Goal: Task Accomplishment & Management: Complete application form

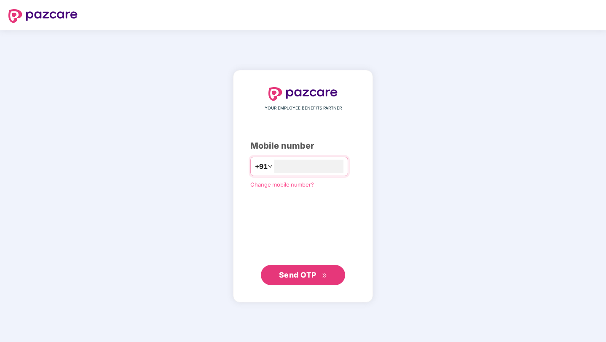
type input "**********"
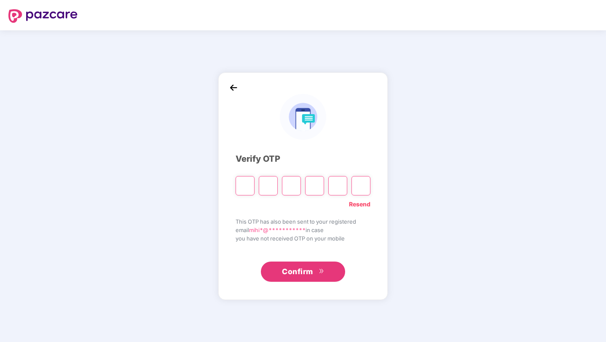
type input "*"
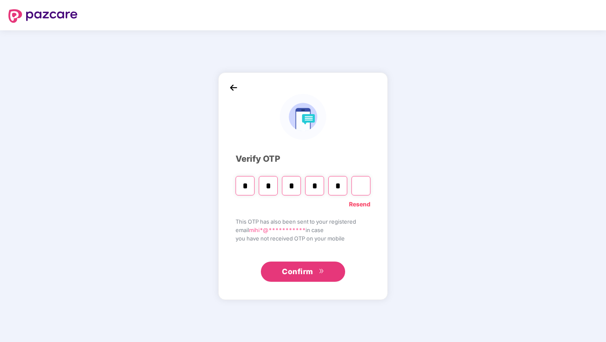
type input "*"
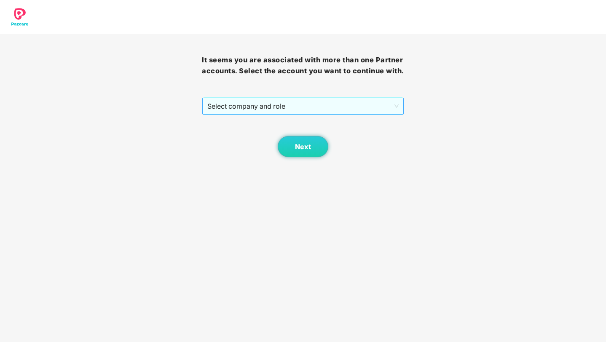
click at [288, 114] on span "Select company and role" at bounding box center [302, 106] width 191 height 16
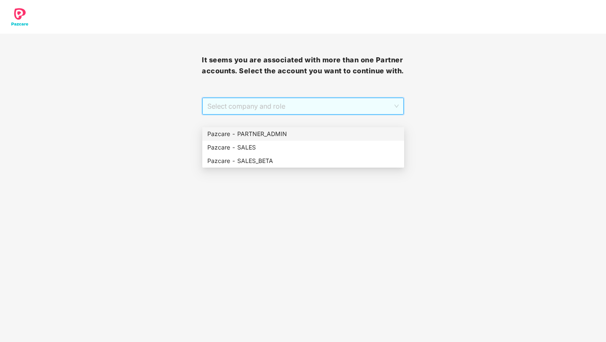
click at [282, 135] on div "Pazcare - PARTNER_ADMIN" at bounding box center [303, 133] width 192 height 9
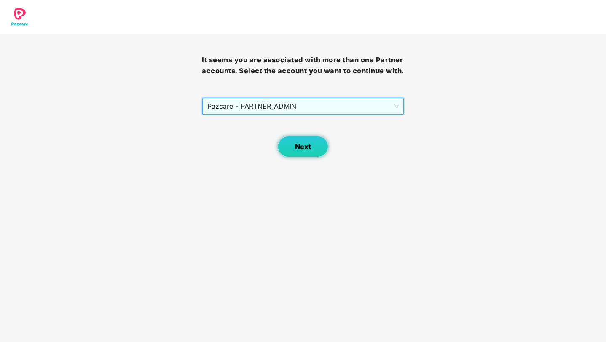
click at [296, 151] on span "Next" at bounding box center [303, 147] width 16 height 8
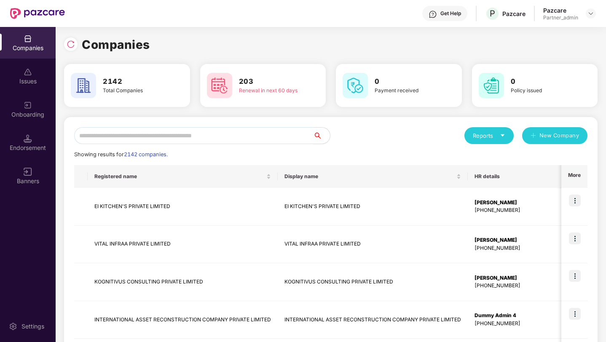
click at [271, 135] on input "text" at bounding box center [193, 135] width 239 height 17
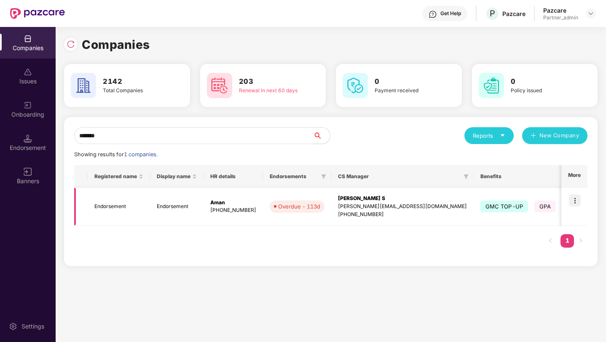
type input "*******"
click at [578, 199] on img at bounding box center [575, 201] width 12 height 12
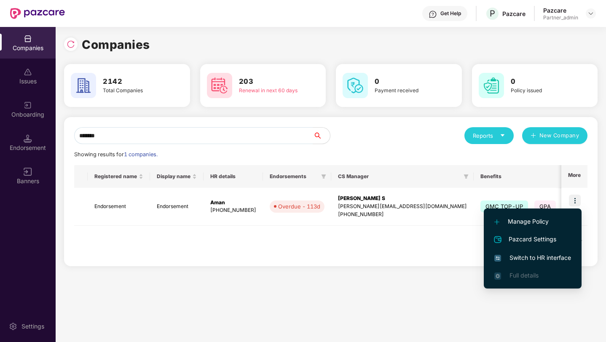
click at [527, 260] on span "Switch to HR interface" at bounding box center [532, 257] width 77 height 9
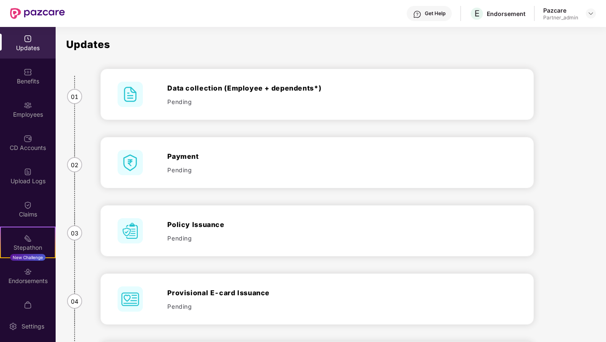
click at [35, 112] on div "Employees" at bounding box center [28, 114] width 56 height 8
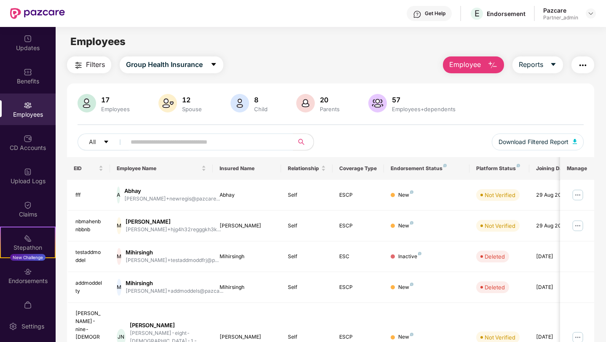
click at [477, 67] on span "Employee" at bounding box center [465, 64] width 32 height 11
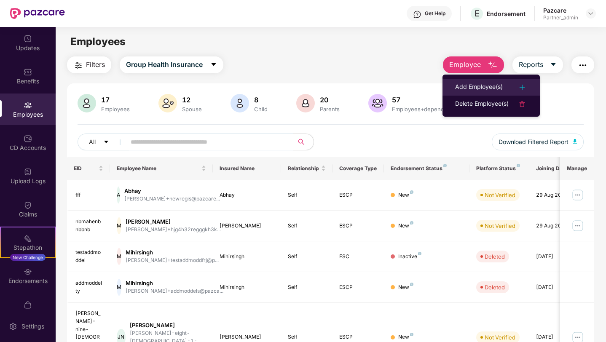
click at [478, 86] on div "Add Employee(s)" at bounding box center [479, 87] width 48 height 10
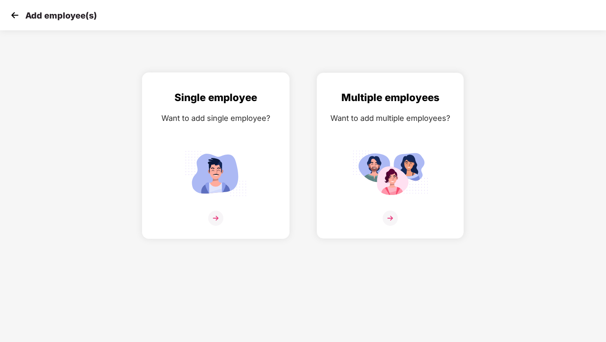
click at [273, 158] on div "Single employee Want to add single employee?" at bounding box center [216, 163] width 130 height 147
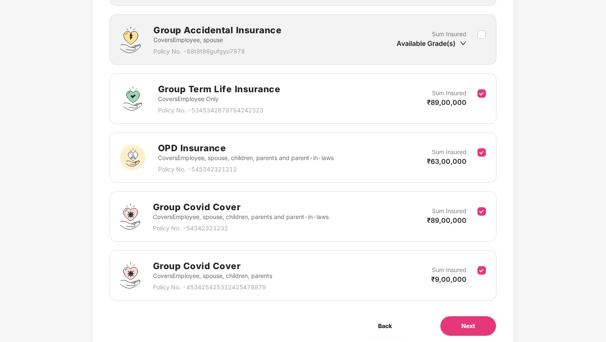
scroll to position [431, 0]
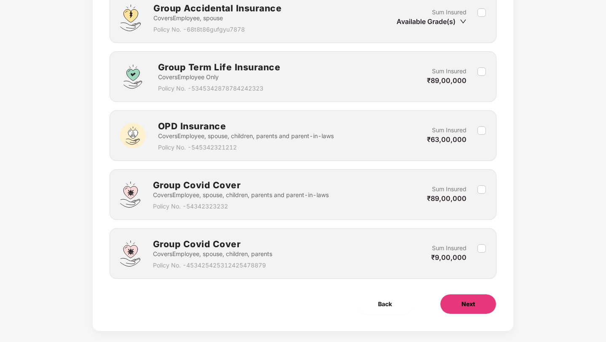
click at [473, 308] on span "Next" at bounding box center [468, 304] width 13 height 9
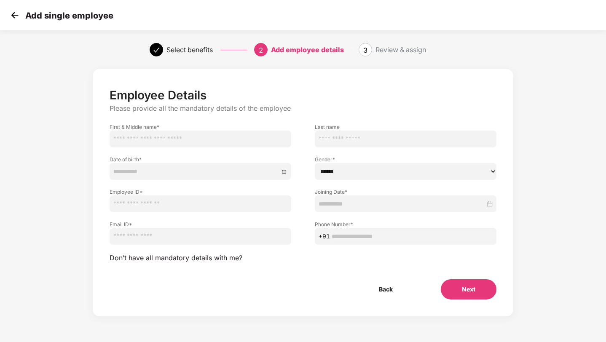
scroll to position [0, 0]
click at [219, 261] on span "Don’t have all mandatory details with me?" at bounding box center [176, 258] width 133 height 9
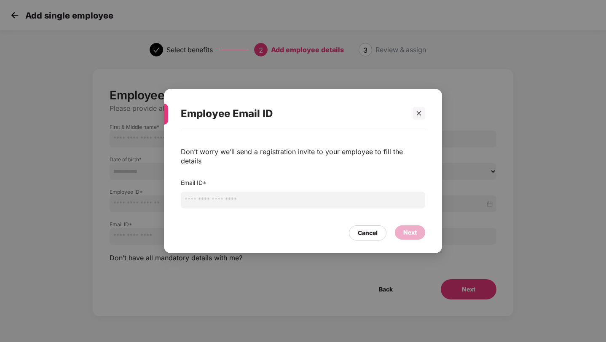
click at [216, 201] on input "email" at bounding box center [303, 200] width 245 height 17
type input "**********"
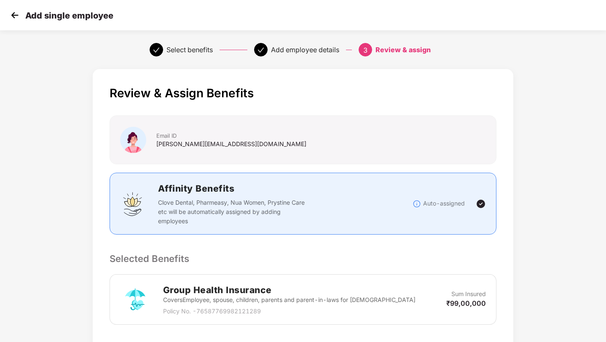
scroll to position [137, 0]
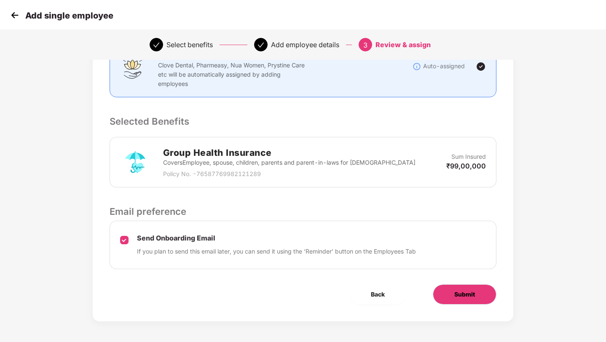
click at [468, 292] on span "Submit" at bounding box center [464, 294] width 21 height 9
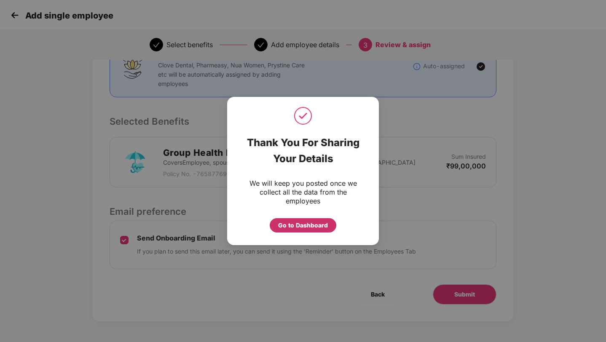
click at [290, 227] on div "Go to Dashboard" at bounding box center [303, 225] width 50 height 9
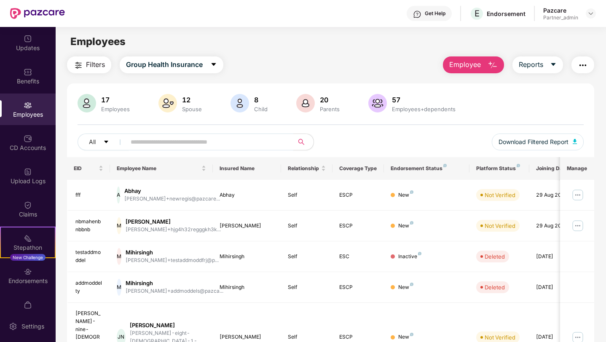
click at [233, 135] on span at bounding box center [207, 142] width 173 height 17
click at [251, 136] on input "text" at bounding box center [206, 142] width 151 height 13
paste input "**********"
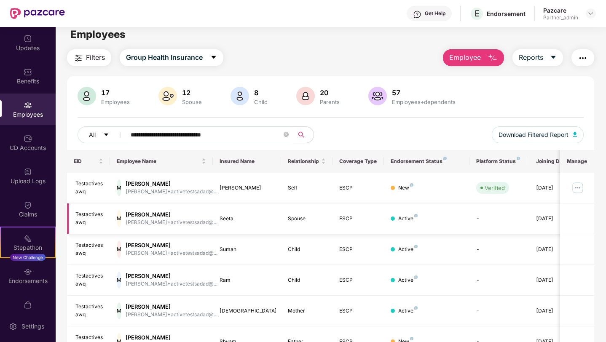
scroll to position [8, 0]
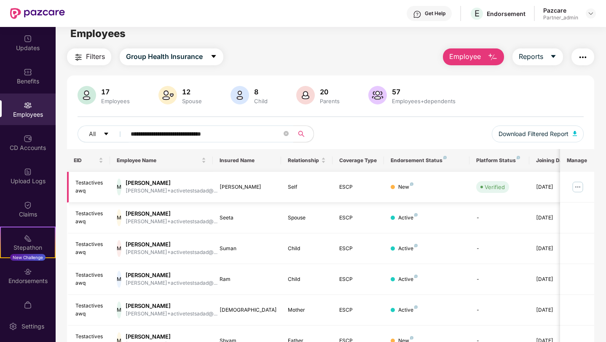
type input "**********"
click at [578, 184] on img at bounding box center [577, 186] width 13 height 13
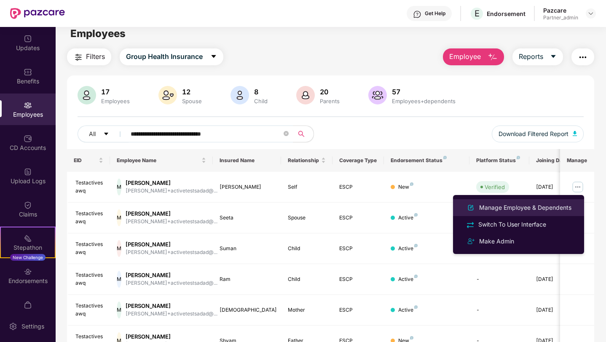
click at [492, 209] on div "Manage Employee & Dependents" at bounding box center [526, 207] width 96 height 9
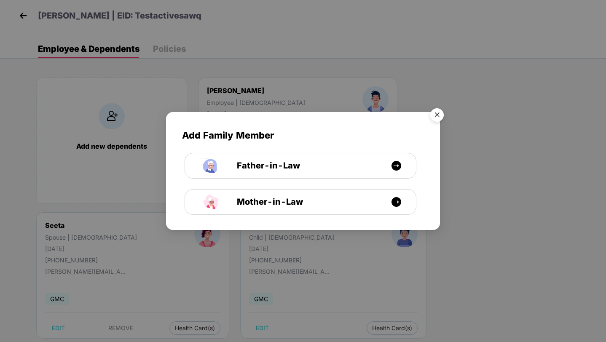
click at [438, 117] on img "Close" at bounding box center [437, 117] width 24 height 24
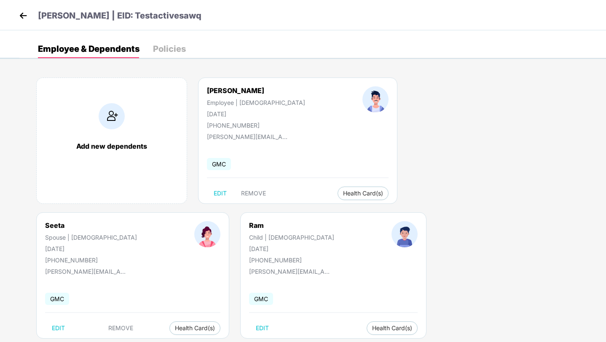
click at [21, 14] on img at bounding box center [23, 15] width 13 height 13
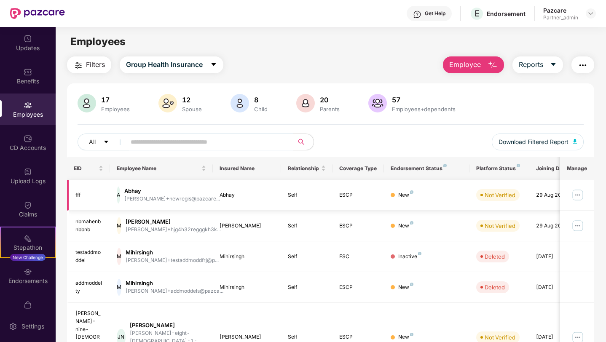
click at [579, 192] on img at bounding box center [577, 194] width 13 height 13
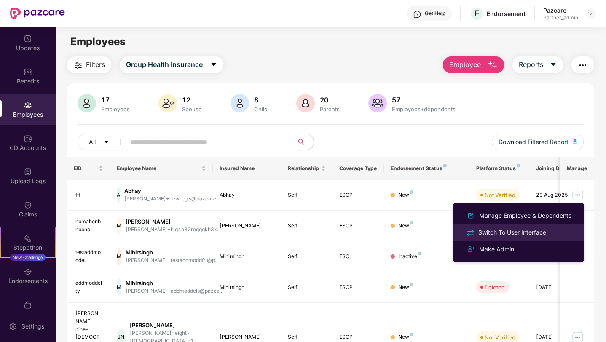
click at [512, 228] on div "Switch To User Interface" at bounding box center [518, 233] width 109 height 10
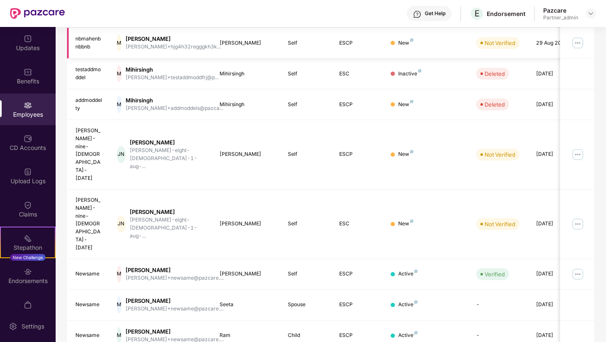
scroll to position [186, 0]
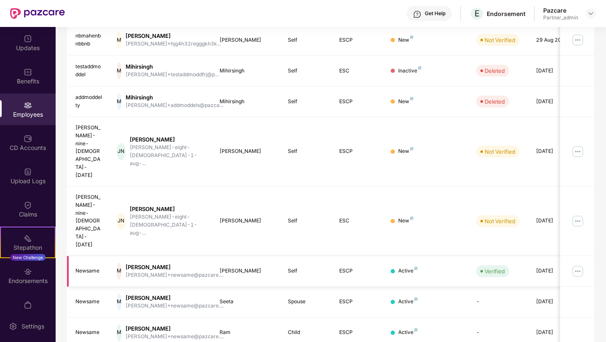
click at [578, 265] on img at bounding box center [577, 271] width 13 height 13
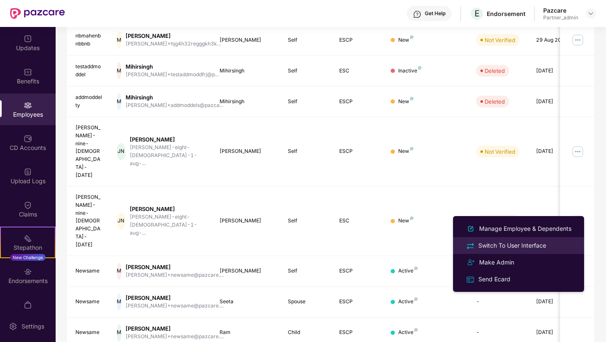
click at [505, 247] on div "Switch To User Interface" at bounding box center [512, 245] width 71 height 9
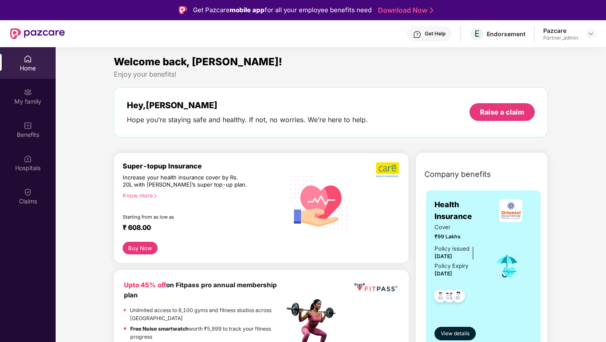
click at [153, 196] on icon "right" at bounding box center [155, 196] width 5 height 5
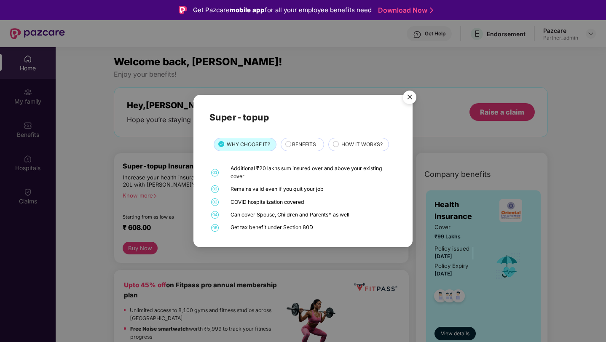
click at [298, 148] on span "BENEFITS" at bounding box center [304, 145] width 24 height 8
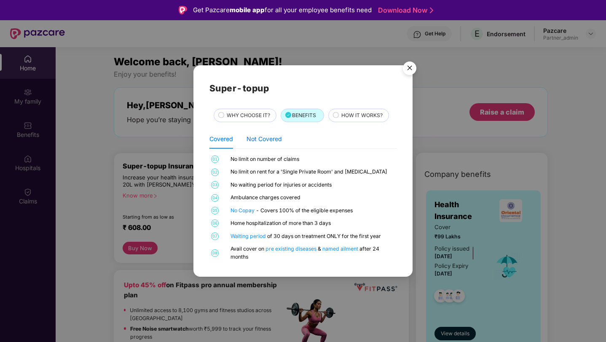
click at [269, 142] on div "Not Covered" at bounding box center [264, 138] width 35 height 9
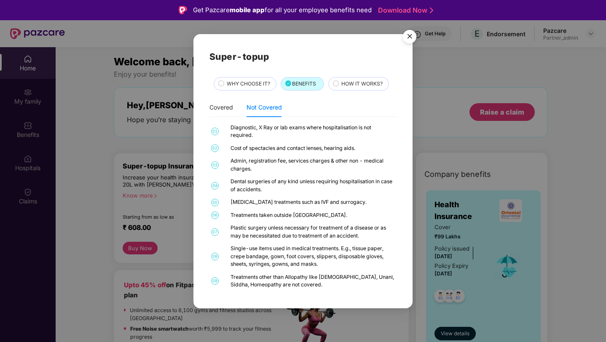
click at [361, 86] on span "HOW IT WORKS?" at bounding box center [361, 84] width 41 height 8
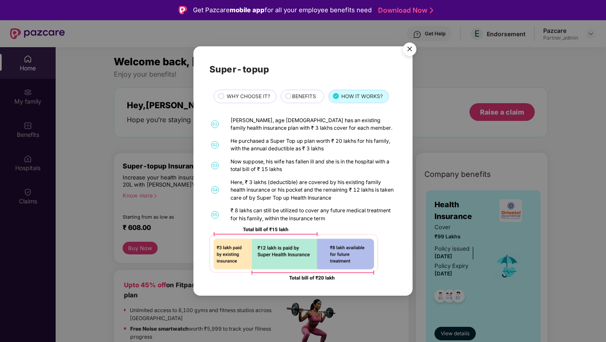
click at [253, 97] on span "WHY CHOOSE IT?" at bounding box center [248, 97] width 43 height 8
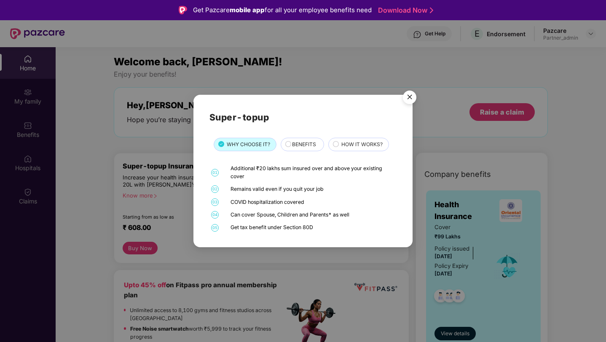
click at [408, 97] on img "Close" at bounding box center [410, 99] width 24 height 24
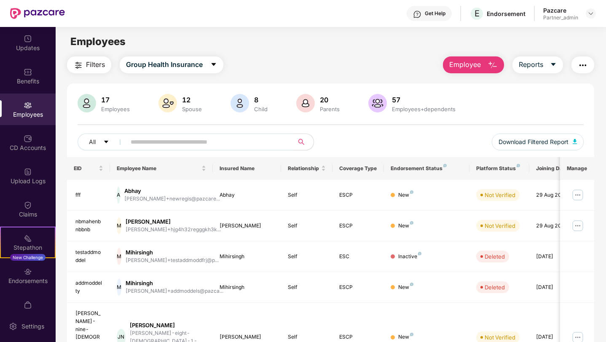
click at [166, 142] on input "text" at bounding box center [206, 142] width 151 height 13
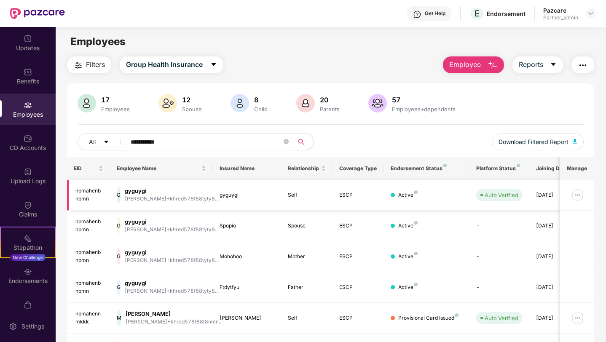
type input "**********"
click at [577, 194] on img at bounding box center [577, 194] width 13 height 13
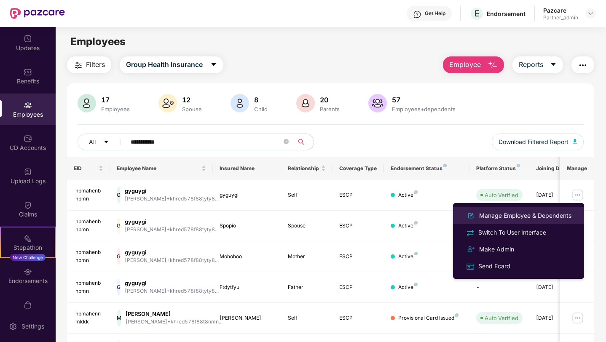
click at [505, 218] on div "Manage Employee & Dependents" at bounding box center [526, 215] width 96 height 9
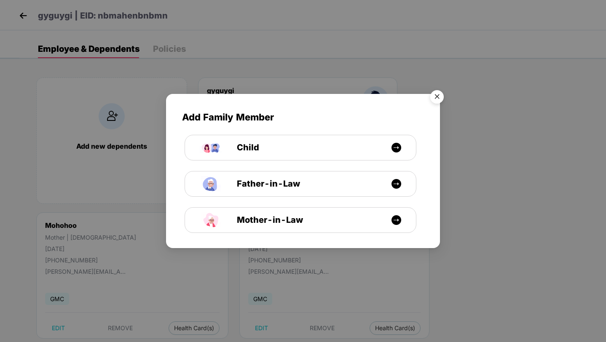
click at [438, 98] on img "Close" at bounding box center [437, 98] width 24 height 24
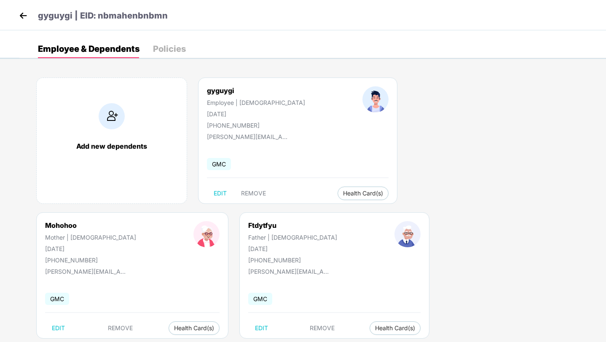
click at [24, 17] on img at bounding box center [23, 15] width 13 height 13
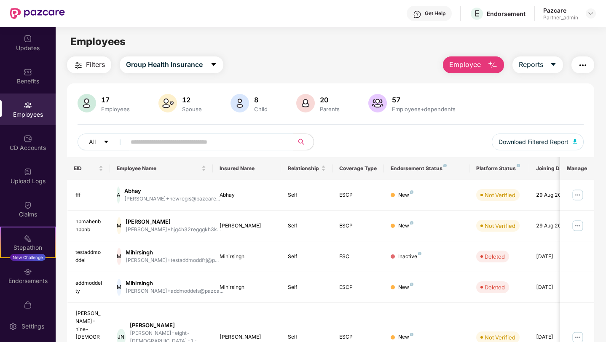
click at [470, 65] on span "Employee" at bounding box center [465, 64] width 32 height 11
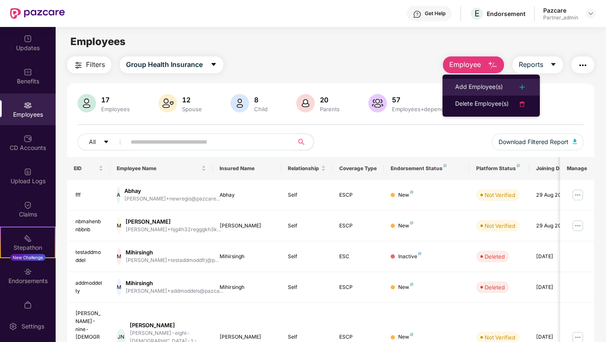
click at [468, 86] on div "Add Employee(s)" at bounding box center [479, 87] width 48 height 10
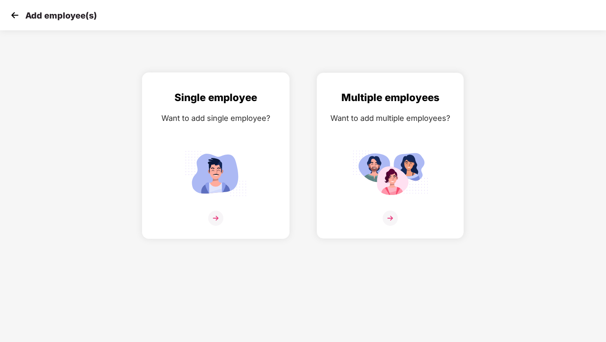
click at [250, 192] on img at bounding box center [216, 173] width 76 height 53
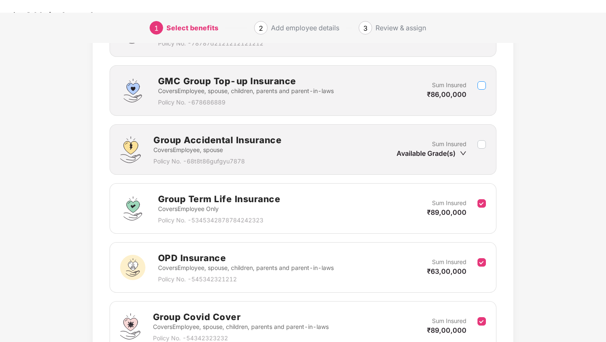
scroll to position [421, 0]
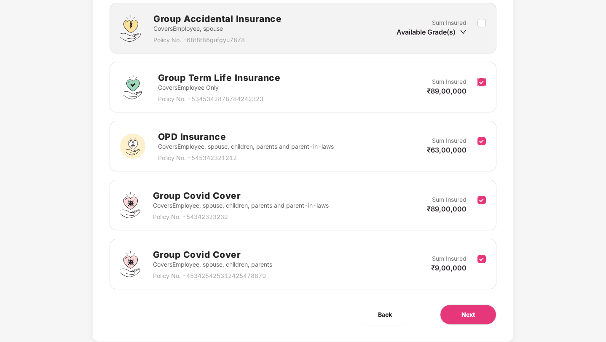
click at [484, 88] on label at bounding box center [482, 87] width 8 height 21
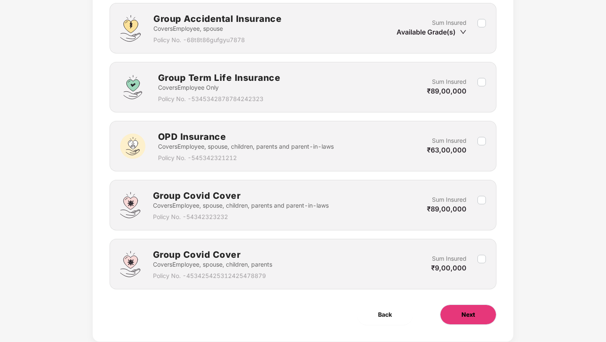
click at [467, 310] on span "Next" at bounding box center [468, 314] width 13 height 9
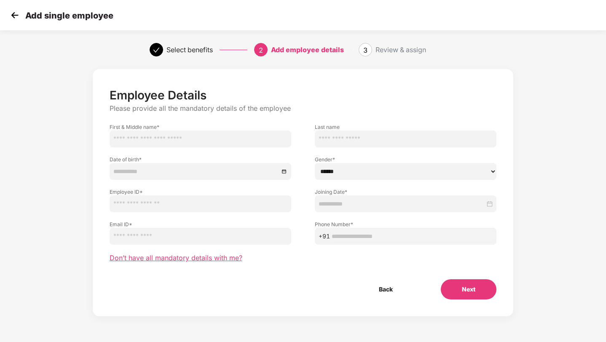
click at [204, 258] on span "Don’t have all mandatory details with me?" at bounding box center [176, 258] width 133 height 9
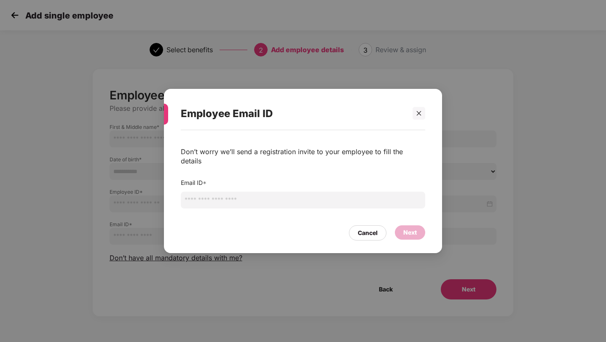
click at [210, 195] on input "email" at bounding box center [303, 200] width 245 height 17
type input "**********"
click at [412, 228] on div "Next" at bounding box center [409, 232] width 13 height 9
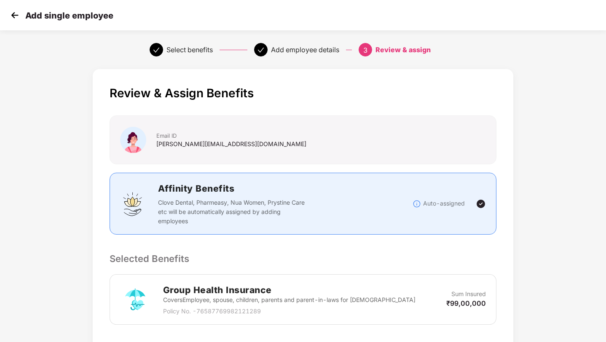
scroll to position [137, 0]
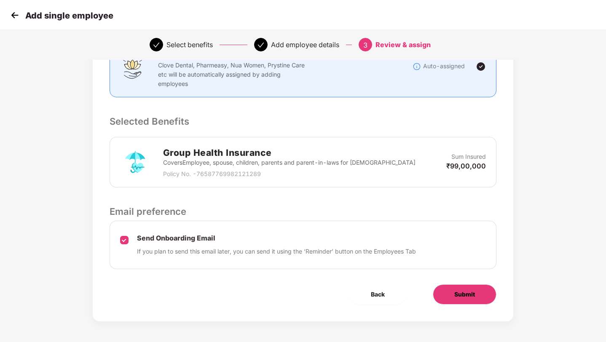
click at [462, 293] on span "Submit" at bounding box center [464, 294] width 21 height 9
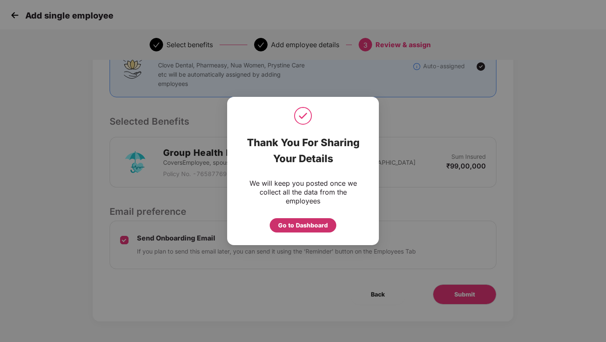
click at [300, 228] on div "Go to Dashboard" at bounding box center [303, 225] width 50 height 9
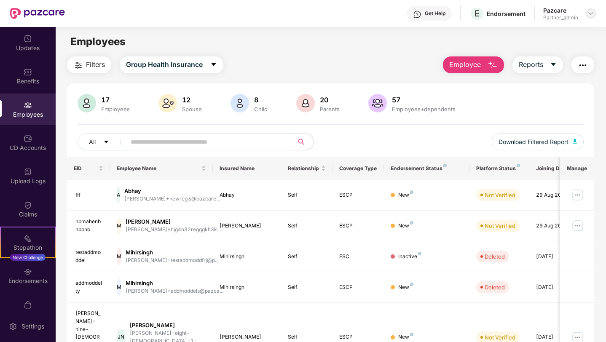
click at [588, 12] on img at bounding box center [591, 13] width 7 height 7
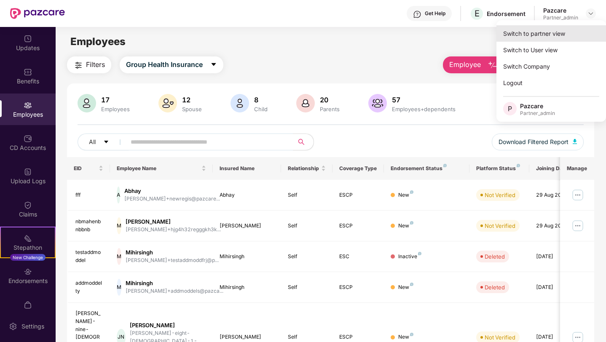
click at [553, 30] on div "Switch to partner view" at bounding box center [552, 33] width 110 height 16
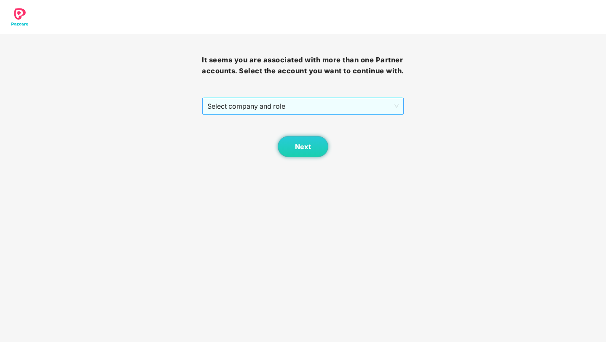
click at [334, 113] on span "Select company and role" at bounding box center [302, 106] width 191 height 16
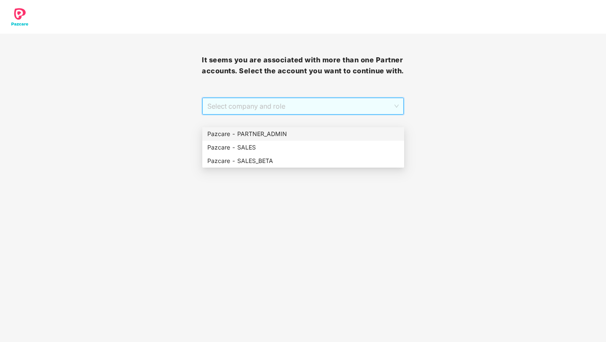
click at [282, 136] on div "Pazcare - PARTNER_ADMIN" at bounding box center [303, 133] width 192 height 9
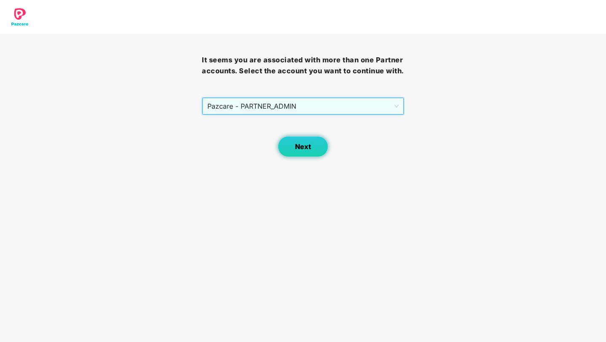
click at [296, 157] on button "Next" at bounding box center [303, 146] width 51 height 21
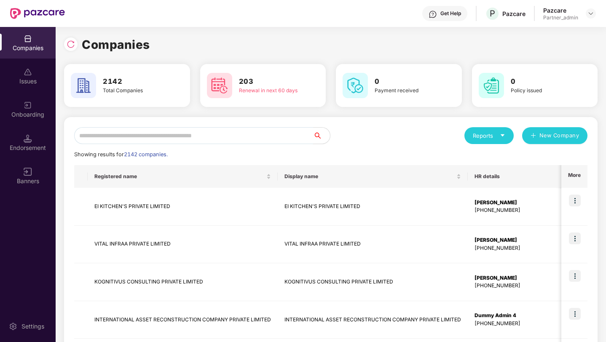
click at [234, 139] on input "text" at bounding box center [193, 135] width 239 height 17
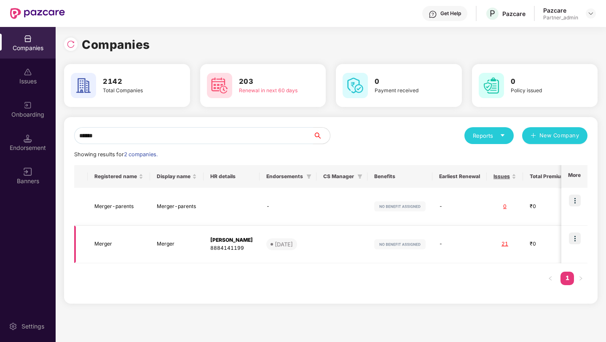
type input "******"
click at [579, 239] on img at bounding box center [575, 239] width 12 height 12
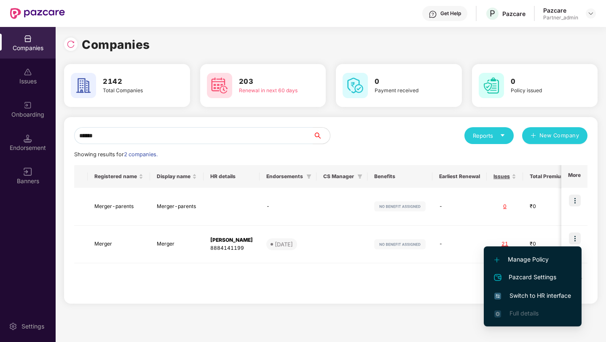
click at [524, 300] on span "Switch to HR interface" at bounding box center [532, 295] width 77 height 9
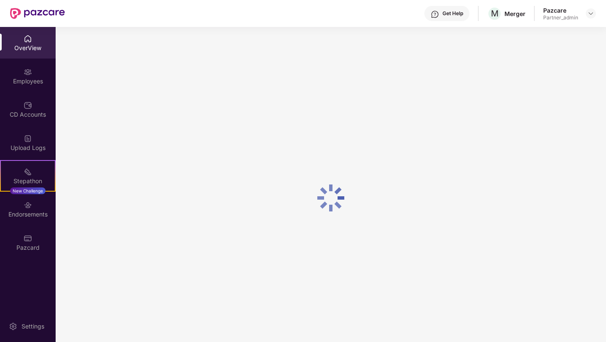
click at [24, 83] on div "Employees" at bounding box center [28, 81] width 56 height 8
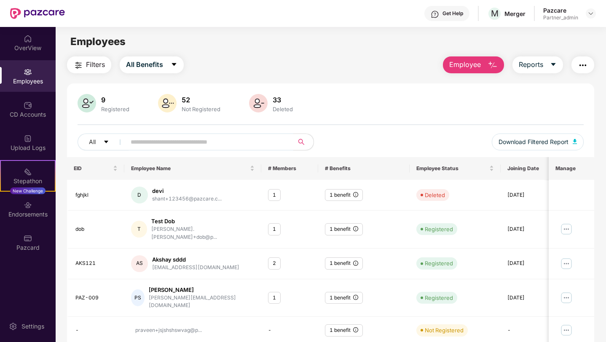
click at [156, 143] on input "text" at bounding box center [206, 142] width 151 height 13
paste input "**********"
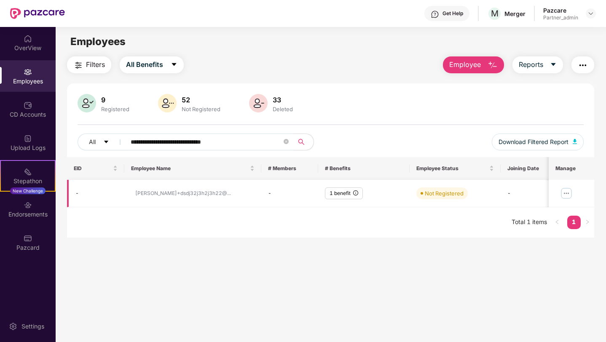
type input "**********"
click at [565, 193] on img at bounding box center [565, 193] width 13 height 13
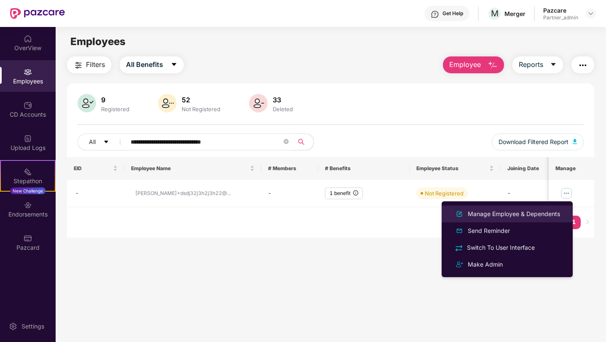
click at [512, 212] on div "Manage Employee & Dependents" at bounding box center [514, 214] width 96 height 9
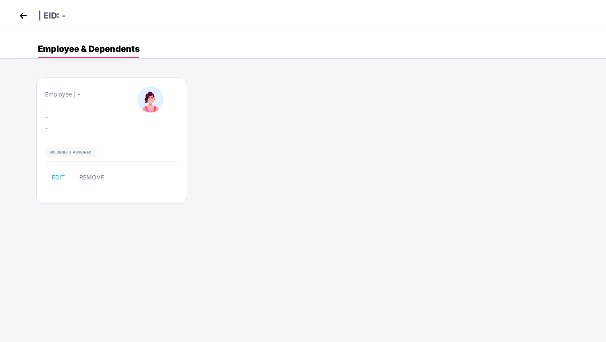
click at [21, 14] on img at bounding box center [23, 15] width 13 height 13
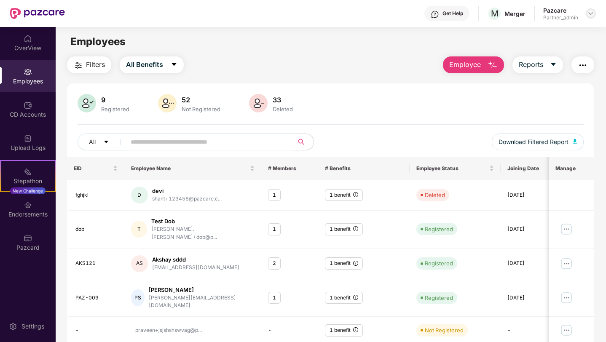
click at [590, 13] on img at bounding box center [591, 13] width 7 height 7
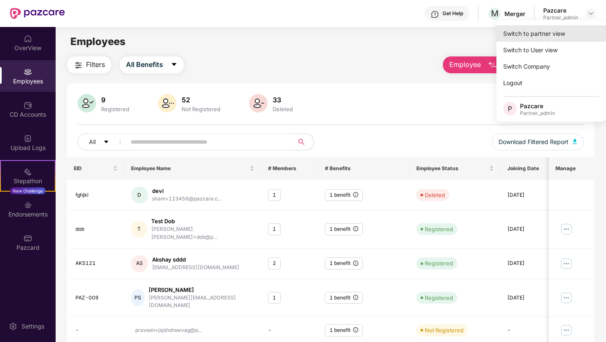
click at [533, 31] on div "Switch to partner view" at bounding box center [552, 33] width 110 height 16
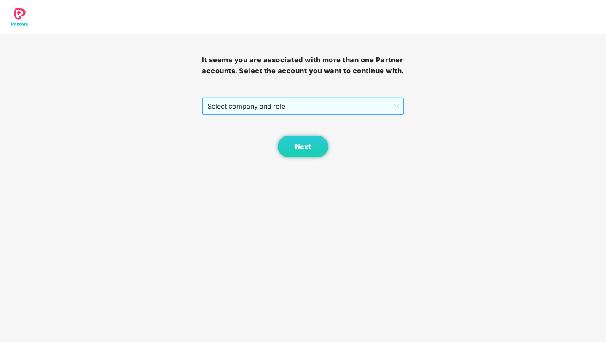
click at [341, 114] on span "Select company and role" at bounding box center [302, 106] width 191 height 16
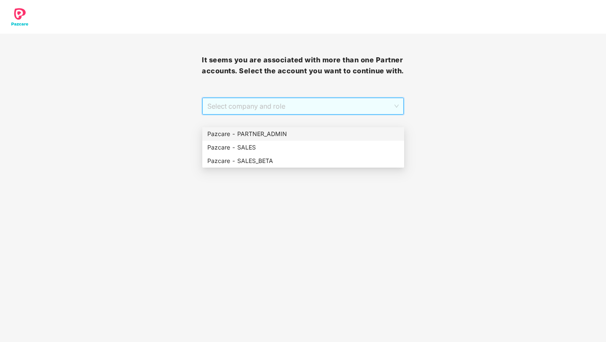
click at [302, 133] on div "Pazcare - PARTNER_ADMIN" at bounding box center [303, 133] width 192 height 9
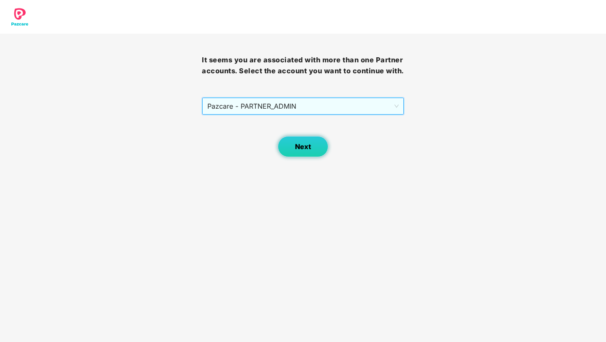
click at [298, 151] on span "Next" at bounding box center [303, 147] width 16 height 8
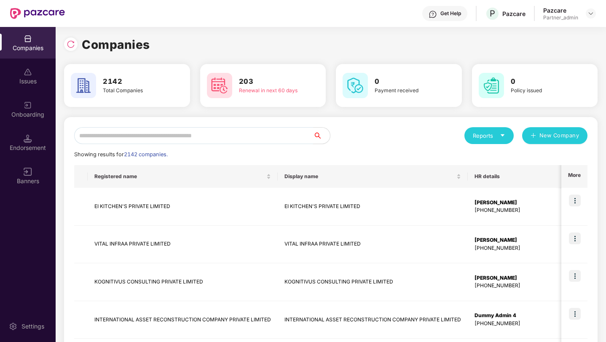
click at [240, 132] on input "text" at bounding box center [193, 135] width 239 height 17
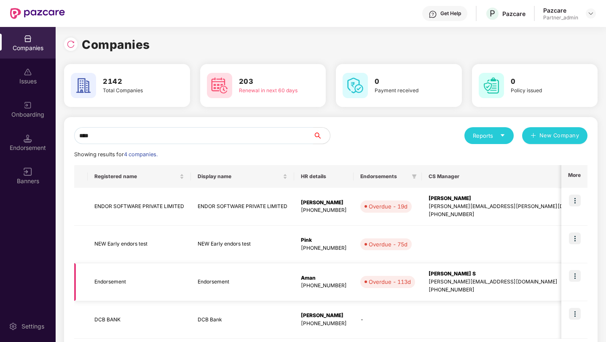
type input "****"
click at [576, 273] on img at bounding box center [575, 276] width 12 height 12
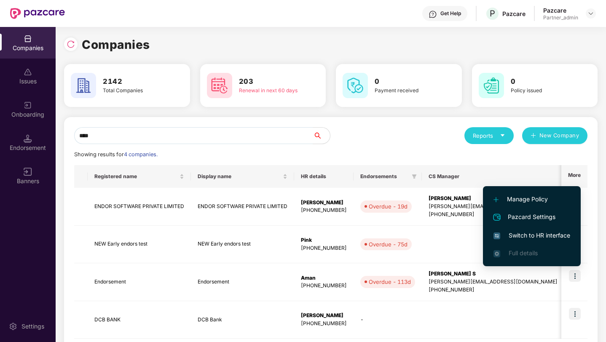
click at [535, 234] on span "Switch to HR interface" at bounding box center [532, 235] width 77 height 9
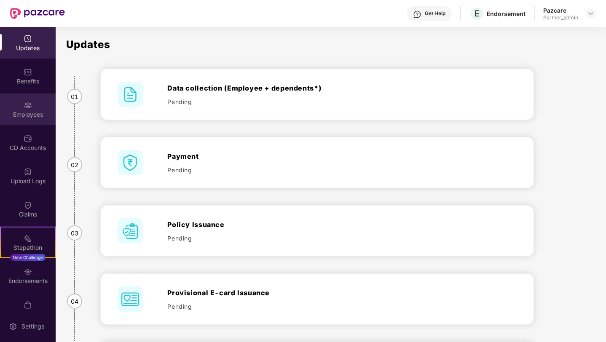
click at [35, 112] on div "Employees" at bounding box center [28, 114] width 56 height 8
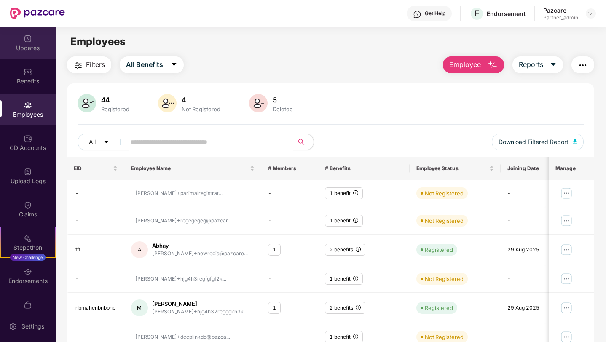
click at [33, 43] on div "Updates" at bounding box center [28, 43] width 56 height 32
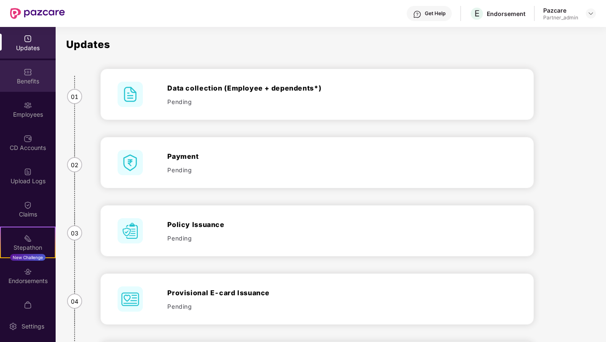
click at [34, 73] on div "Benefits" at bounding box center [28, 76] width 56 height 32
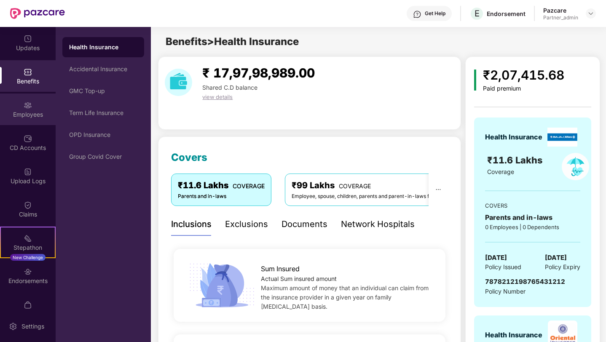
click at [33, 111] on div "Employees" at bounding box center [28, 114] width 56 height 8
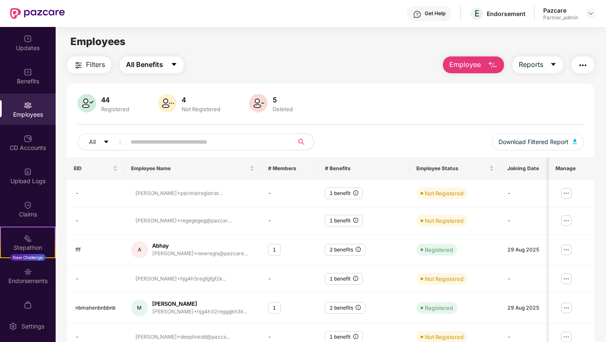
click at [155, 66] on span "All Benefits" at bounding box center [144, 64] width 37 height 11
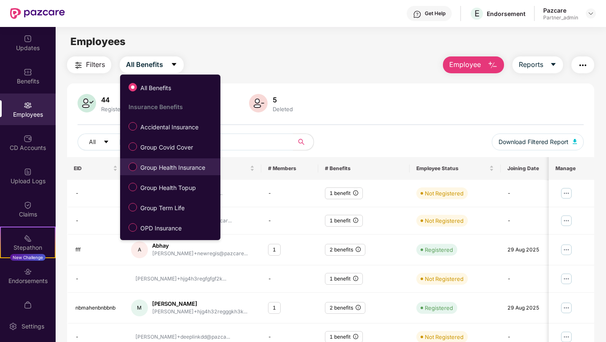
click at [159, 167] on span "Group Health Insurance" at bounding box center [173, 167] width 72 height 9
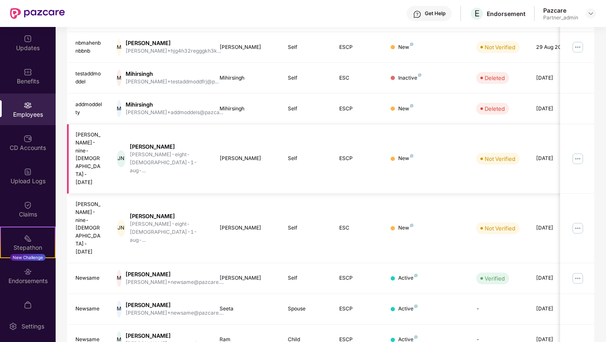
scroll to position [190, 0]
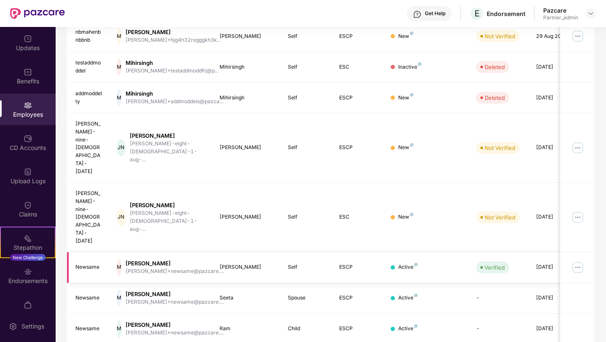
click at [575, 261] on img at bounding box center [577, 267] width 13 height 13
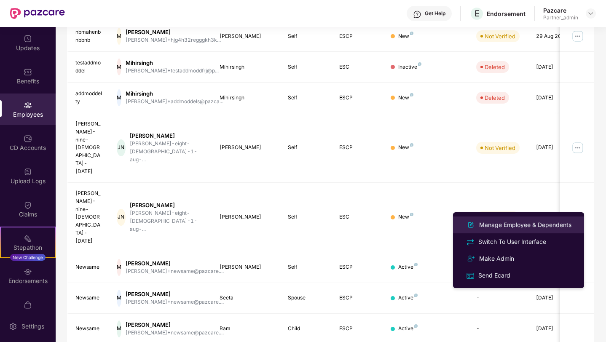
click at [505, 225] on div "Manage Employee & Dependents" at bounding box center [526, 224] width 96 height 9
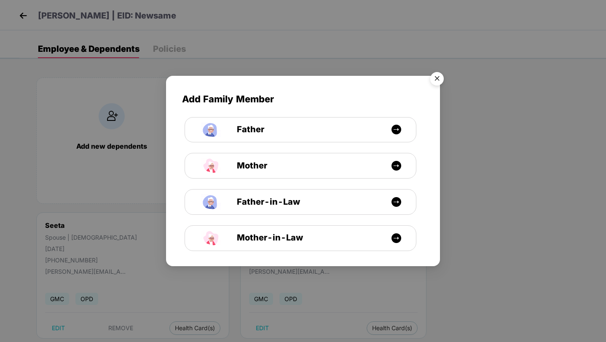
click at [438, 78] on img "Close" at bounding box center [437, 80] width 24 height 24
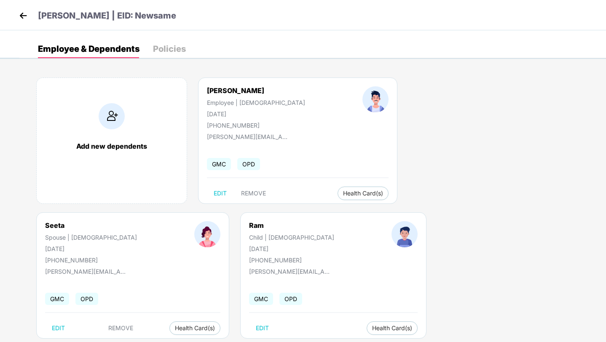
click at [24, 15] on img at bounding box center [23, 15] width 13 height 13
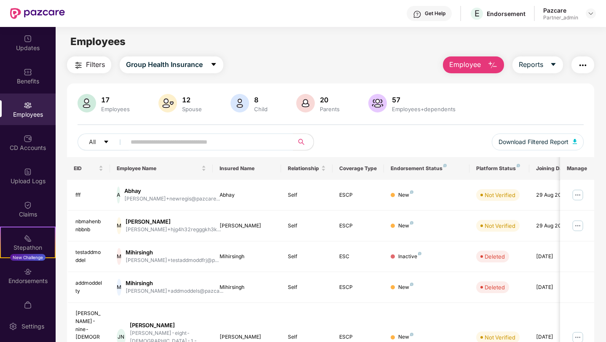
click at [85, 63] on button "Filters" at bounding box center [89, 64] width 44 height 17
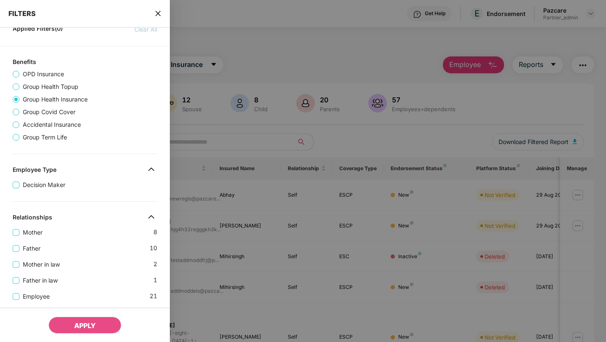
scroll to position [319, 0]
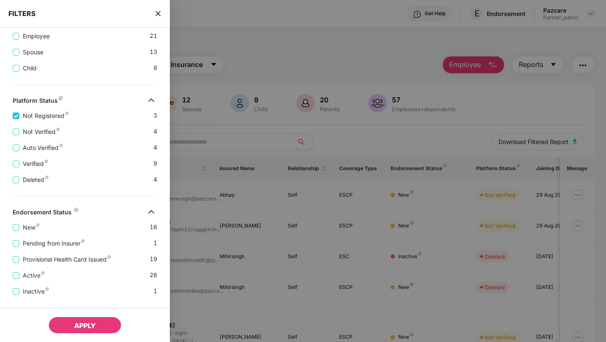
click at [93, 326] on span "APPLY" at bounding box center [84, 326] width 21 height 8
